Goal: Check status: Check status

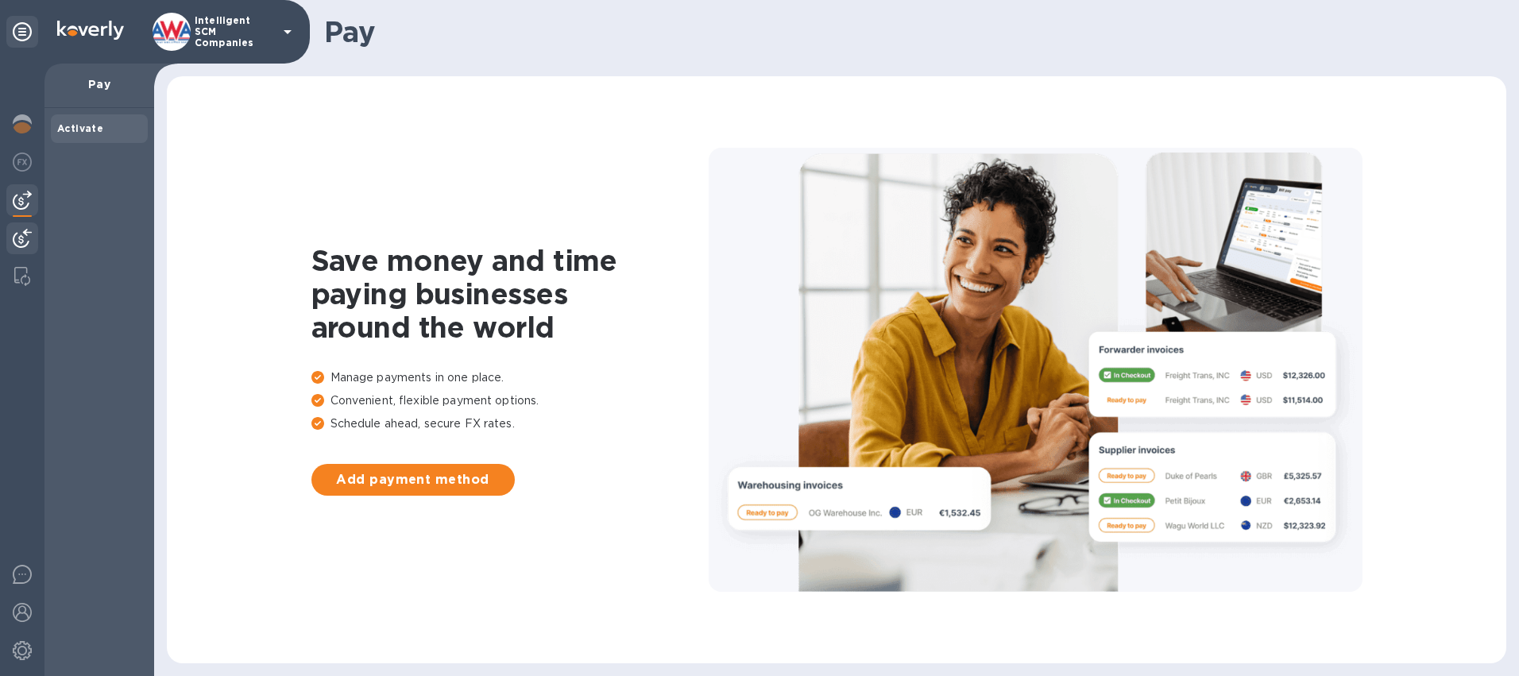
click at [28, 240] on img at bounding box center [22, 238] width 19 height 19
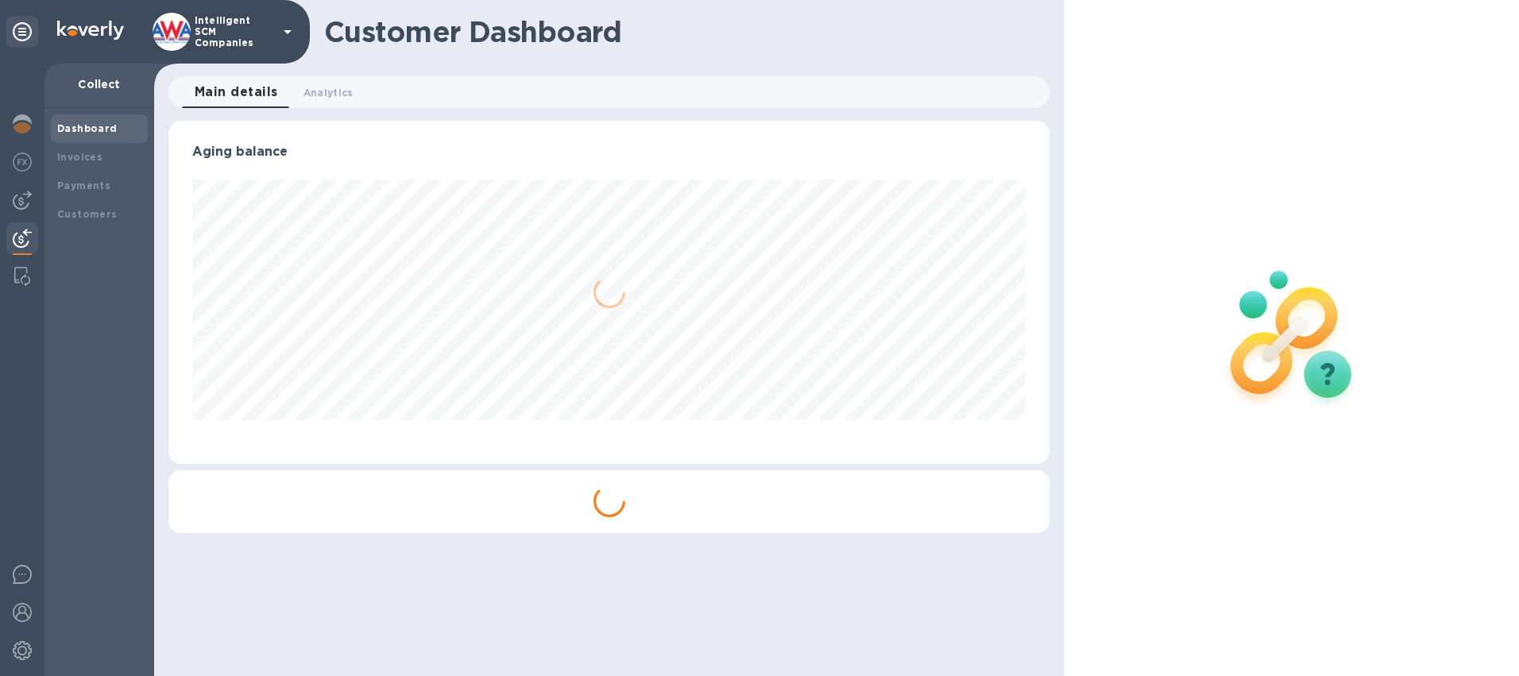
scroll to position [343, 882]
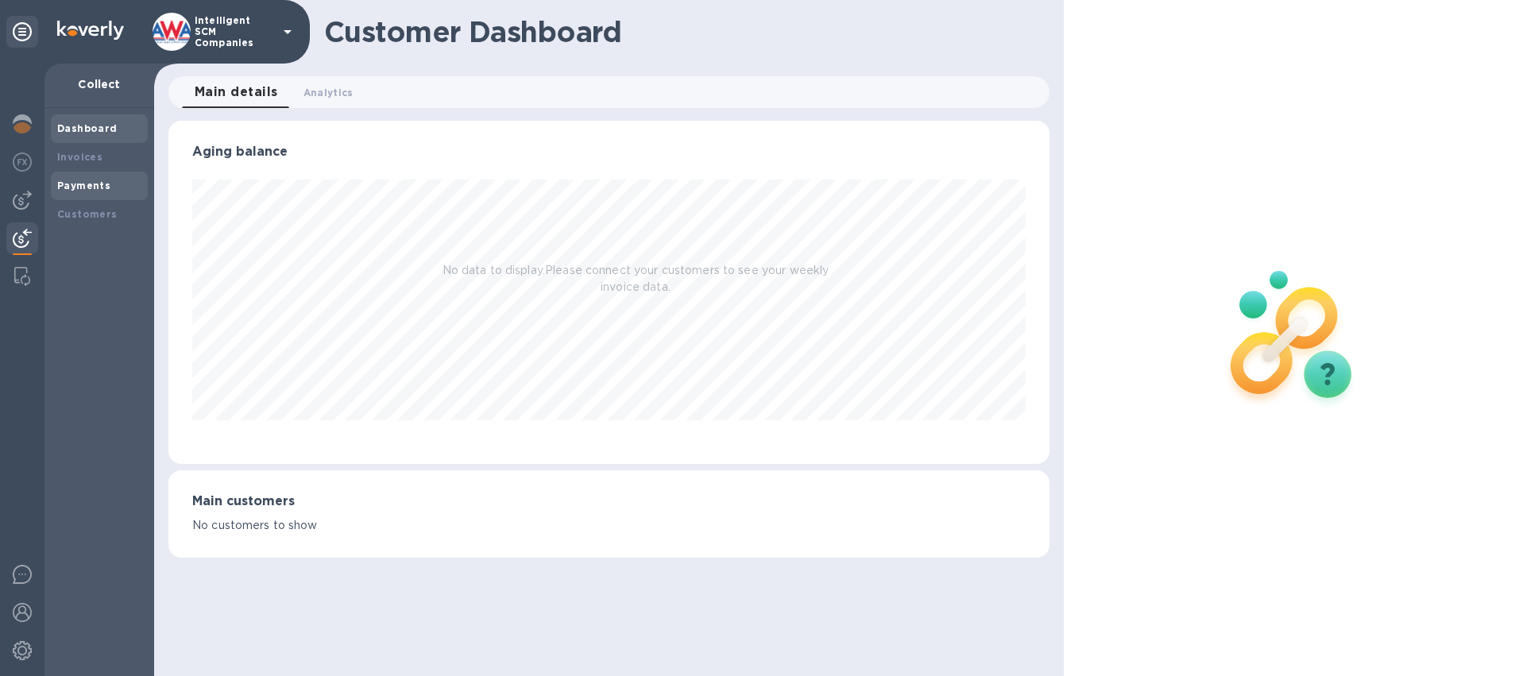
click at [90, 187] on b "Payments" at bounding box center [83, 186] width 53 height 12
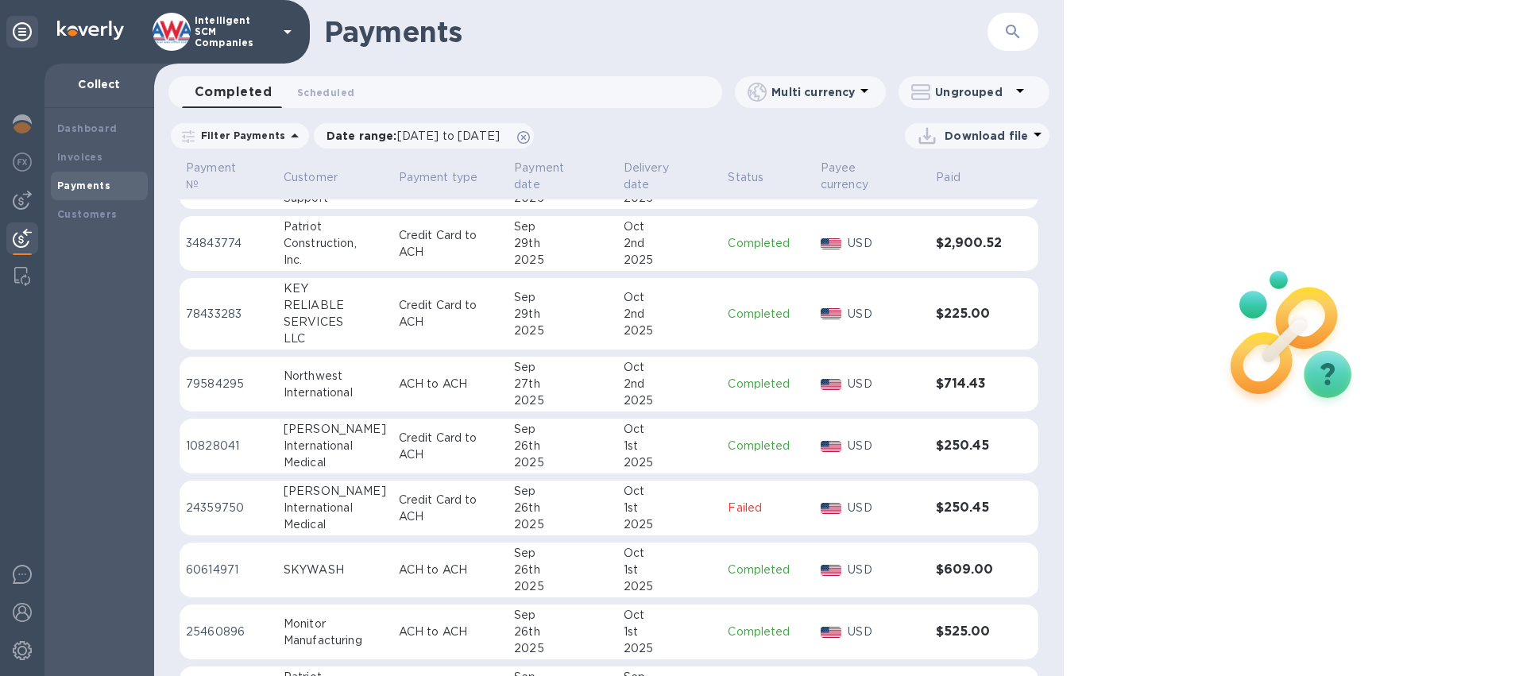
scroll to position [715, 0]
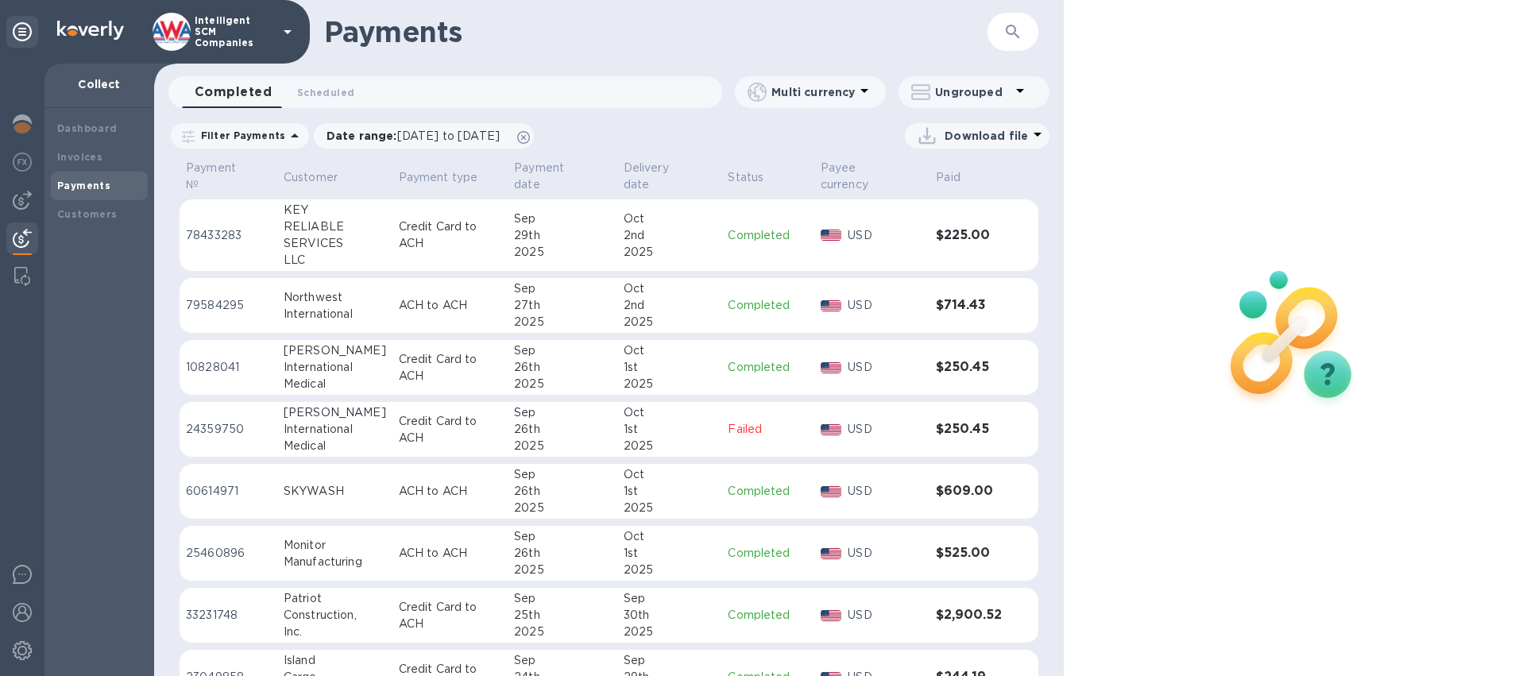
click at [765, 376] on p "Completed" at bounding box center [767, 367] width 79 height 17
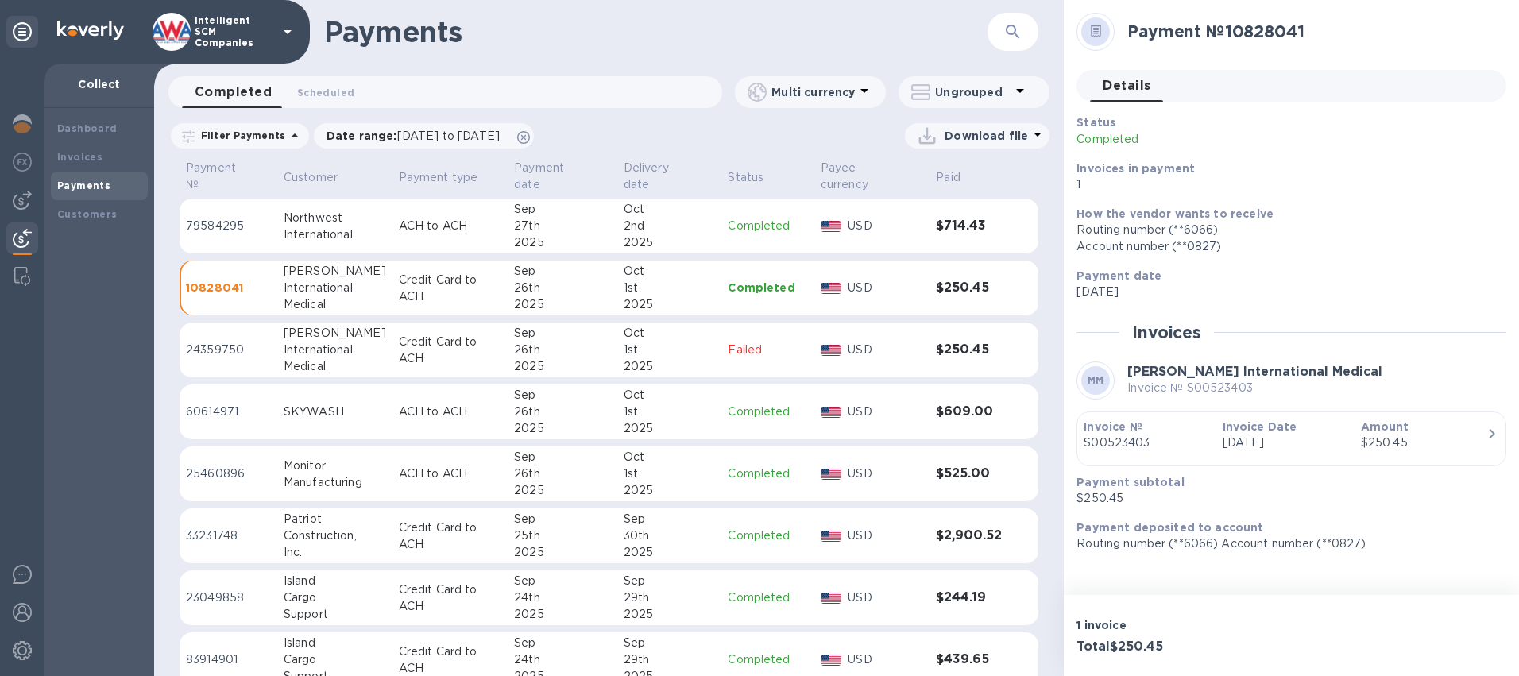
scroll to position [761, 0]
